Goal: Entertainment & Leisure: Browse casually

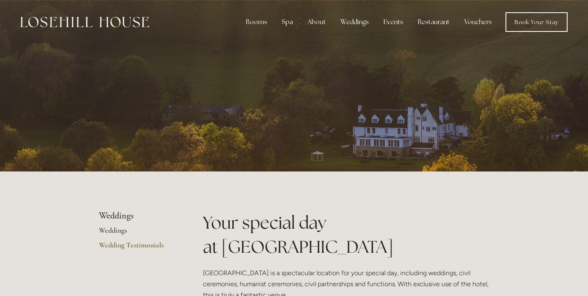
scroll to position [4, 0]
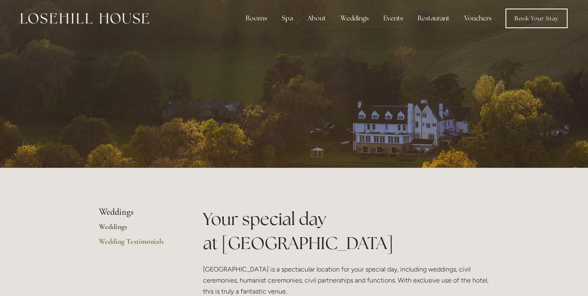
click at [281, 121] on div at bounding box center [294, 82] width 390 height 172
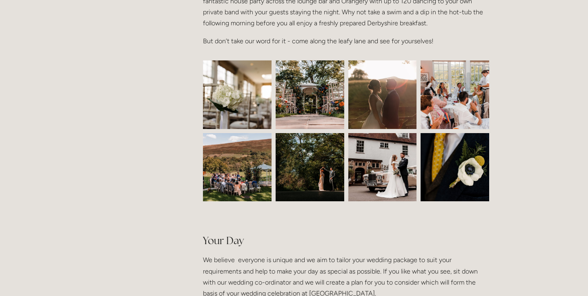
scroll to position [356, 0]
click at [244, 182] on img at bounding box center [237, 167] width 103 height 69
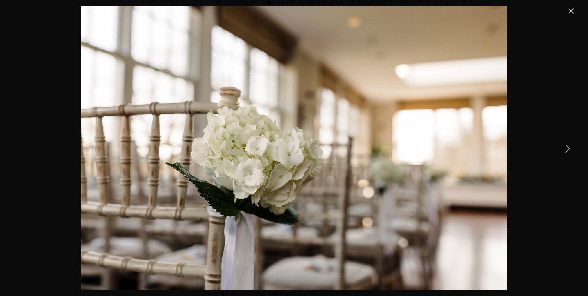
click at [575, 13] on link "Close" at bounding box center [571, 11] width 10 height 10
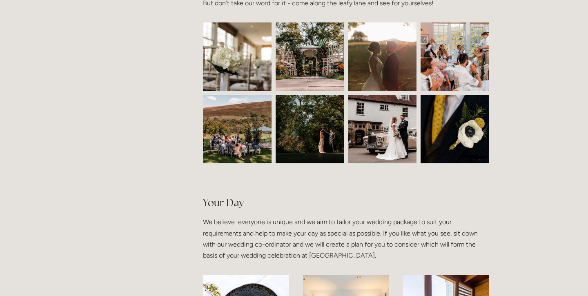
scroll to position [395, 0]
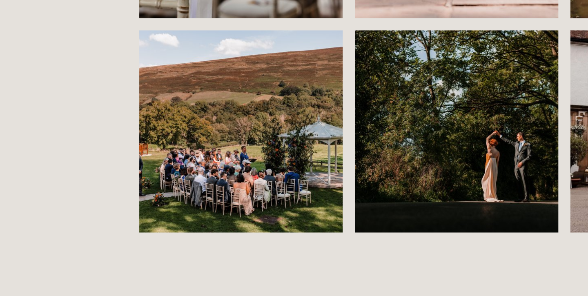
click at [252, 125] on img at bounding box center [237, 128] width 103 height 69
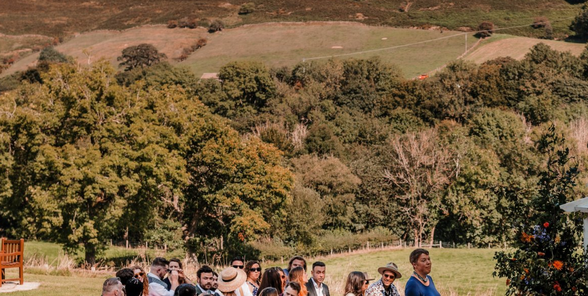
scroll to position [356, 0]
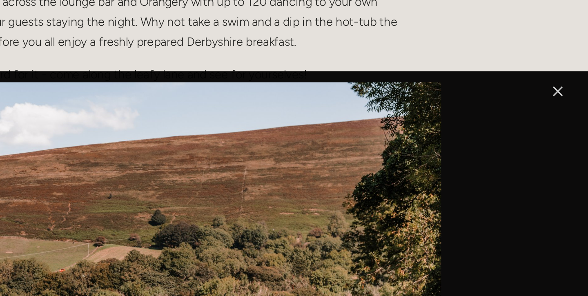
click at [573, 49] on link "Close" at bounding box center [571, 50] width 10 height 10
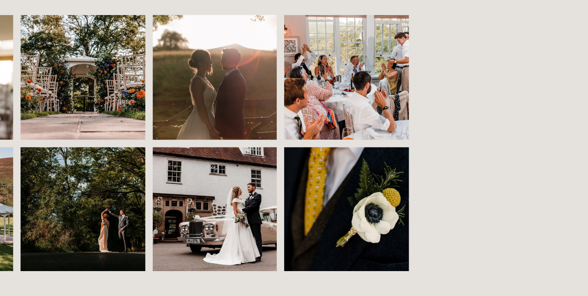
click at [312, 96] on img at bounding box center [309, 94] width 103 height 69
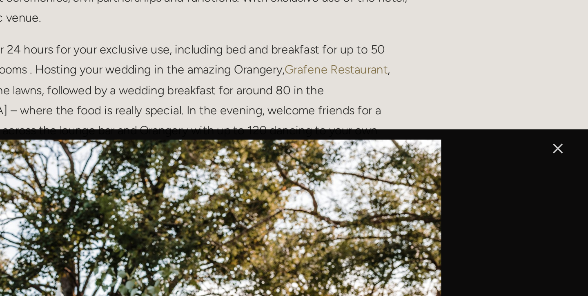
scroll to position [285, 0]
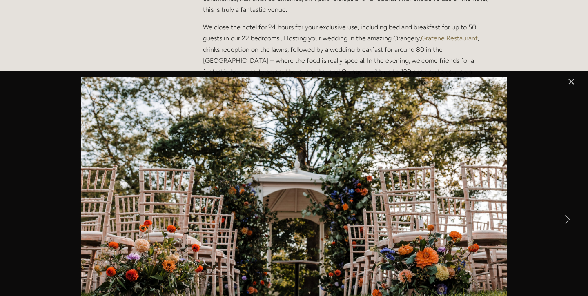
click at [574, 77] on link "Close" at bounding box center [571, 82] width 10 height 10
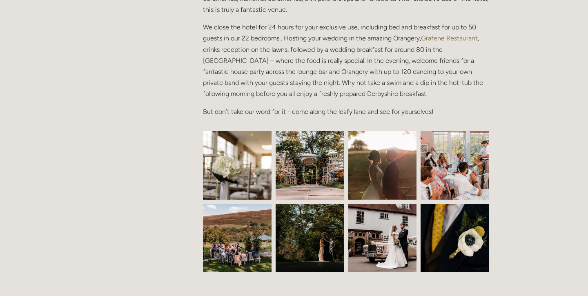
click at [232, 261] on img at bounding box center [237, 238] width 103 height 69
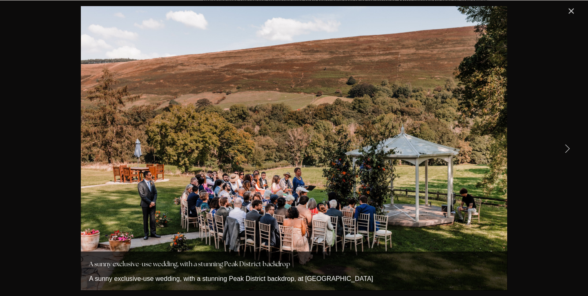
click at [441, 182] on img "Gallery" at bounding box center [294, 148] width 426 height 284
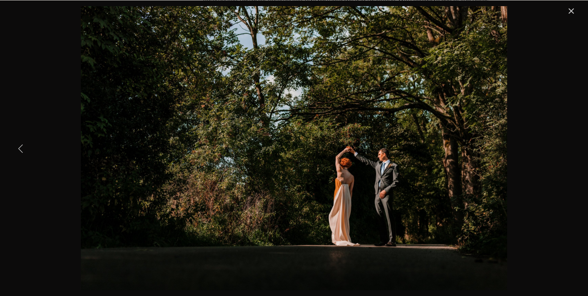
click at [16, 151] on link "Previous Item" at bounding box center [21, 148] width 18 height 18
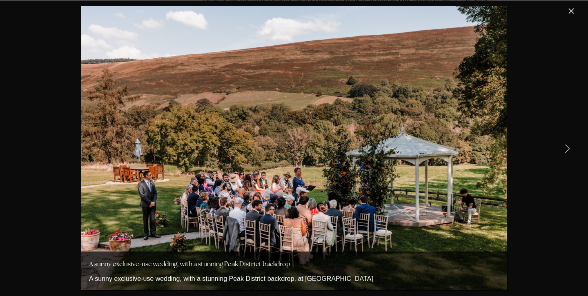
click at [344, 115] on img "Gallery" at bounding box center [294, 148] width 426 height 284
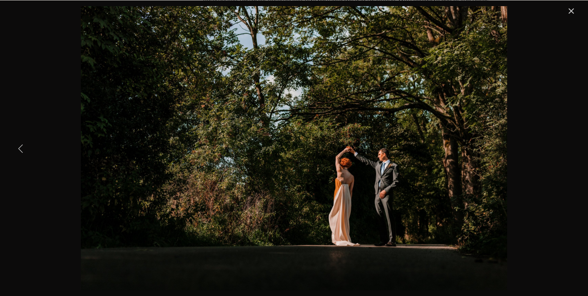
click at [24, 147] on link "Previous Item" at bounding box center [21, 148] width 18 height 18
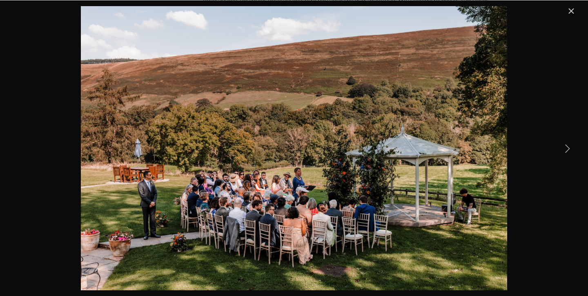
click at [575, 13] on link "Close" at bounding box center [571, 11] width 10 height 10
